Goal: Navigation & Orientation: Find specific page/section

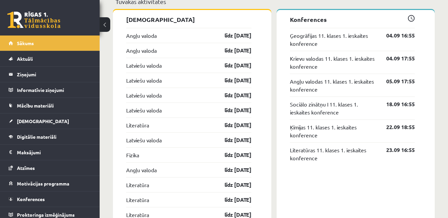
scroll to position [617, 0]
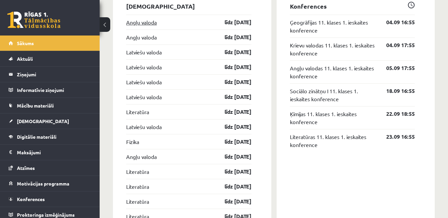
click at [147, 25] on link "Angļu valoda" at bounding box center [141, 22] width 31 height 8
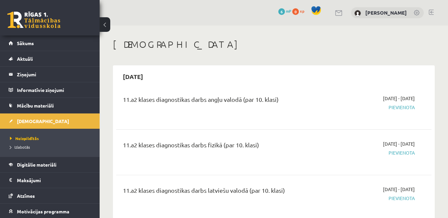
click at [401, 110] on span "Pievienota" at bounding box center [369, 107] width 91 height 7
click at [399, 102] on div "2025-09-01 - 2025-09-30 Pievienota" at bounding box center [369, 107] width 101 height 24
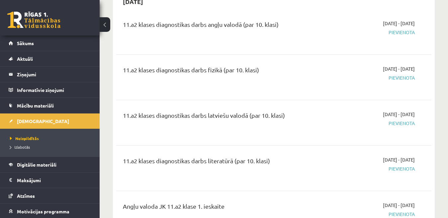
scroll to position [133, 0]
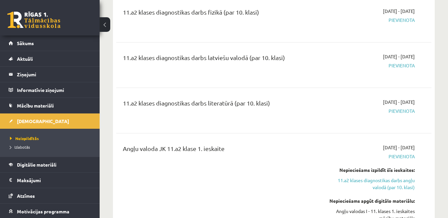
click at [221, 99] on div "11.a2 klases diagnostikas darbs literatūrā (par 10. klasi)" at bounding box center [218, 105] width 191 height 12
click at [408, 181] on link "11.a2 klases diagnostikas darbs angļu valodā (par 10. klasi)" at bounding box center [369, 184] width 91 height 14
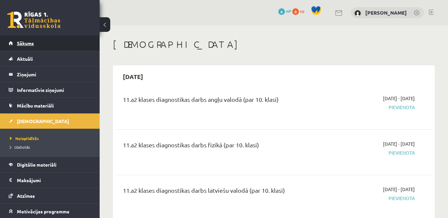
click at [59, 39] on link "Sākums" at bounding box center [50, 43] width 83 height 15
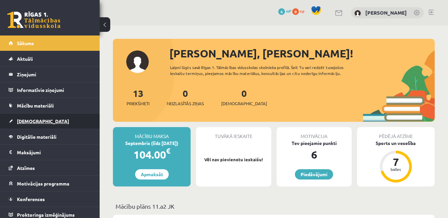
click at [47, 128] on link "[DEMOGRAPHIC_DATA]" at bounding box center [50, 121] width 83 height 15
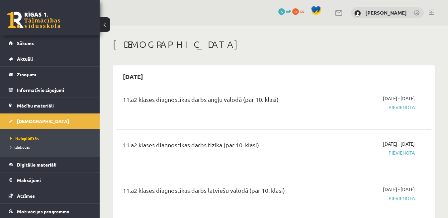
click at [28, 146] on span "Izlabotās" at bounding box center [20, 147] width 20 height 5
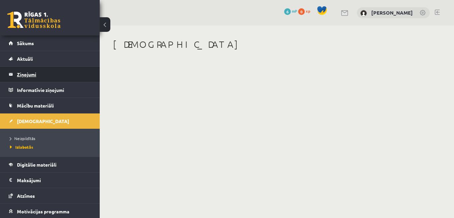
click at [51, 68] on legend "Ziņojumi 0" at bounding box center [54, 74] width 74 height 15
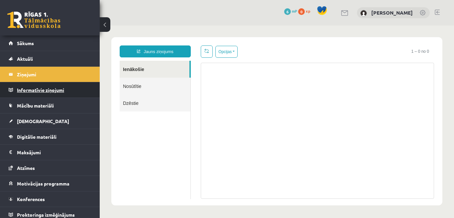
click at [47, 88] on legend "Informatīvie ziņojumi 0" at bounding box center [54, 89] width 74 height 15
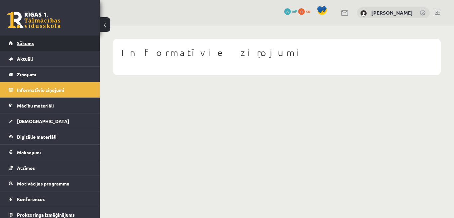
click at [44, 44] on link "Sākums" at bounding box center [50, 43] width 83 height 15
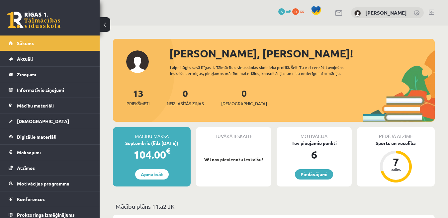
drag, startPoint x: 0, startPoint y: 0, endPoint x: 103, endPoint y: 29, distance: 107.1
click at [103, 29] on button at bounding box center [105, 24] width 11 height 15
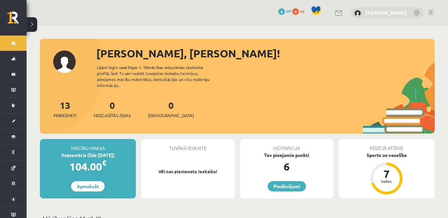
click at [405, 13] on link "[PERSON_NAME]" at bounding box center [386, 12] width 42 height 7
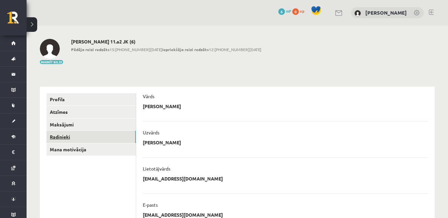
click at [77, 139] on link "Radinieki" at bounding box center [91, 137] width 89 height 12
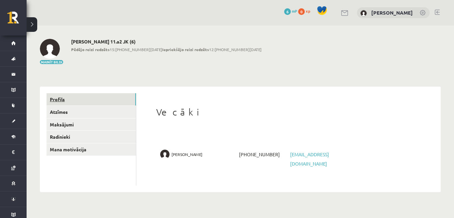
click at [66, 102] on link "Profils" at bounding box center [91, 99] width 89 height 12
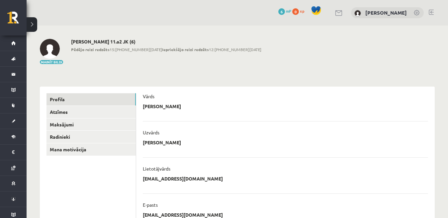
click at [431, 10] on link at bounding box center [431, 12] width 5 height 5
